Goal: Transaction & Acquisition: Download file/media

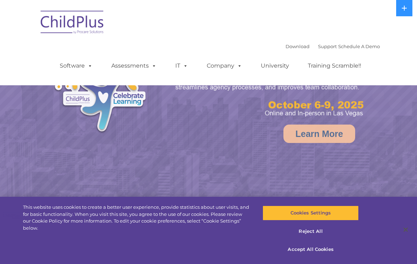
select select "MEDIUM"
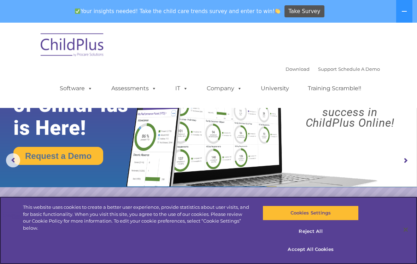
click at [319, 261] on div "Cookies Settings Reject All Accept All Cookies" at bounding box center [311, 234] width 96 height 60
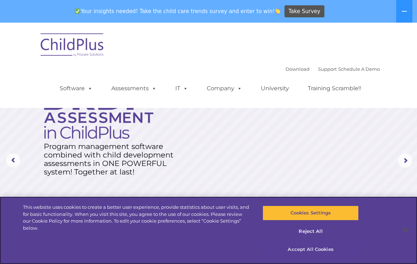
click at [317, 253] on button "Accept All Cookies" at bounding box center [311, 249] width 96 height 15
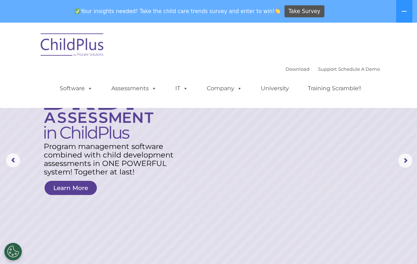
click at [85, 51] on img at bounding box center [72, 45] width 71 height 35
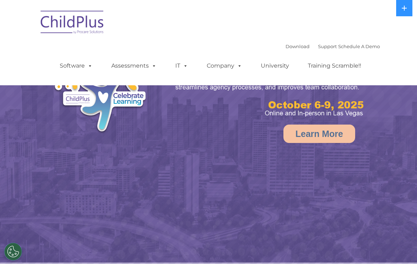
select select "MEDIUM"
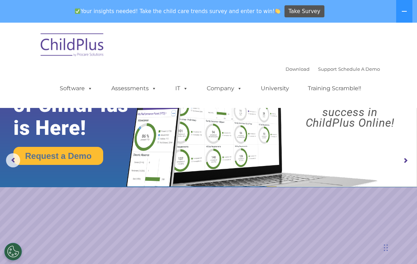
click at [396, 47] on nav "Download Support | Schedule A Demo  MENU MENU Software ChildPlus: The original…" at bounding box center [208, 65] width 417 height 85
click at [31, 84] on nav "Download Support | Schedule A Demo  MENU MENU Software ChildPlus: The original…" at bounding box center [208, 65] width 417 height 85
click at [85, 91] on span at bounding box center [89, 88] width 8 height 7
click at [25, 83] on nav "Download Support | Schedule A Demo  MENU MENU Software ChildPlus: The original…" at bounding box center [208, 65] width 417 height 85
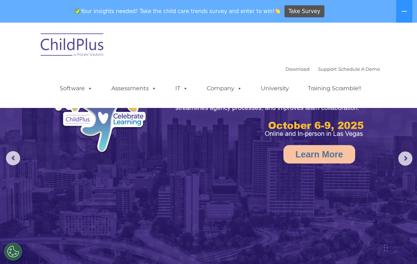
scroll to position [3, 0]
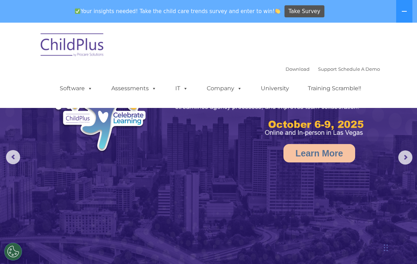
select select "MEDIUM"
click at [291, 71] on link "Download" at bounding box center [298, 69] width 24 height 6
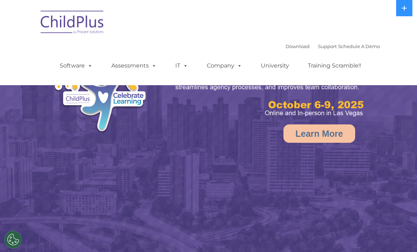
select select "MEDIUM"
